Goal: Find specific page/section: Find specific page/section

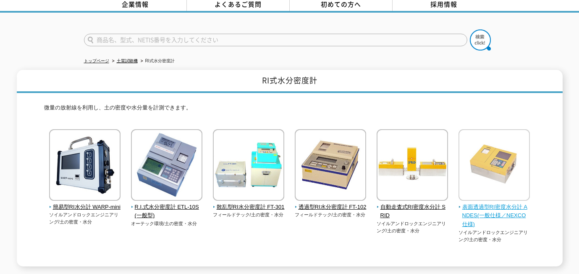
scroll to position [42, 0]
click at [494, 210] on span "表面透過型RI密度水分計 ANDES(一般仕様／NEXCO仕様)" at bounding box center [495, 215] width 72 height 26
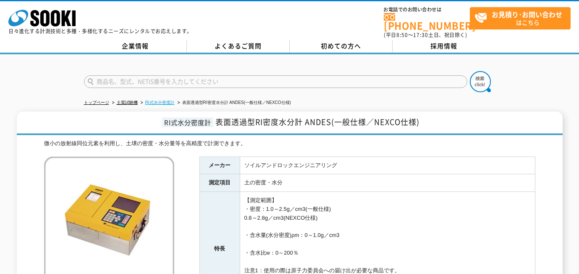
click at [161, 100] on link "RI式水分密度計" at bounding box center [159, 102] width 29 height 5
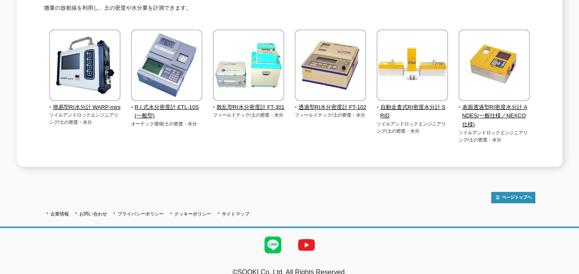
scroll to position [148, 0]
